Goal: Information Seeking & Learning: Learn about a topic

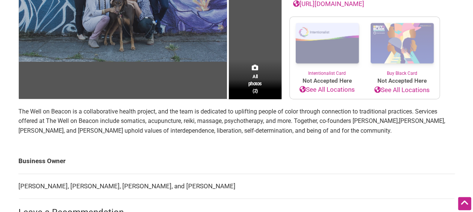
scroll to position [188, 0]
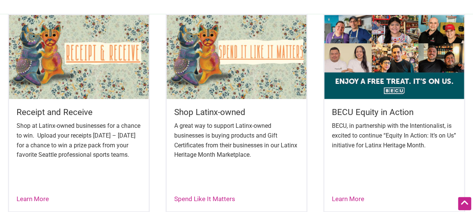
scroll to position [301, 0]
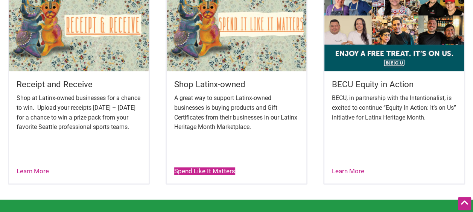
click at [186, 171] on link "Spend Like It Matters" at bounding box center [204, 171] width 61 height 8
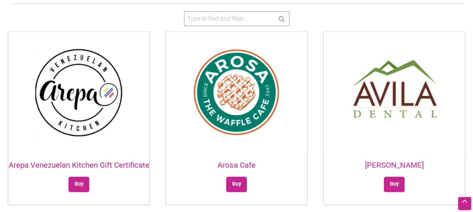
scroll to position [263, 0]
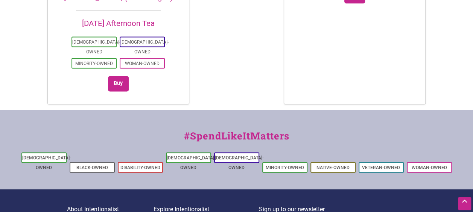
scroll to position [1955, 0]
